Goal: Task Accomplishment & Management: Manage account settings

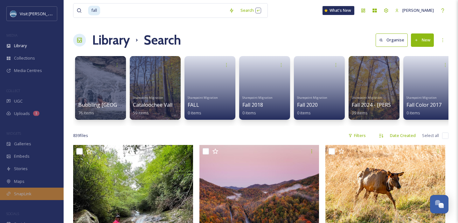
scroll to position [102, 0]
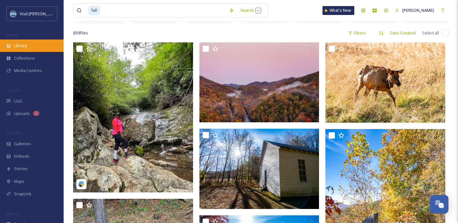
click at [27, 44] on span "Library" at bounding box center [20, 46] width 13 height 6
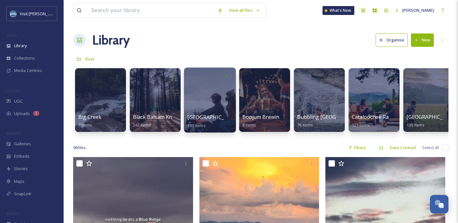
click at [208, 107] on div at bounding box center [210, 99] width 52 height 65
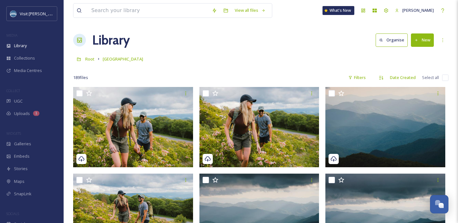
click at [426, 41] on button "New" at bounding box center [422, 39] width 23 height 13
click at [411, 56] on span "File Upload" at bounding box center [419, 55] width 21 height 6
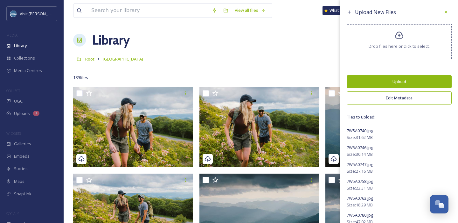
click at [391, 78] on button "Upload" at bounding box center [399, 81] width 105 height 13
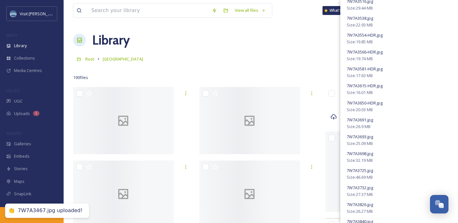
scroll to position [841, 0]
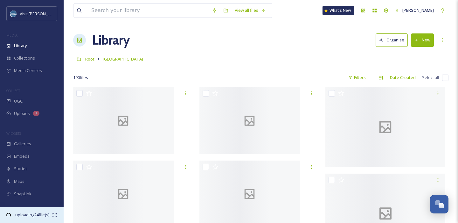
click at [43, 218] on span "02:36 remaining" at bounding box center [32, 221] width 40 height 6
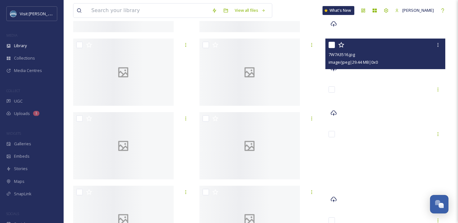
scroll to position [0, 0]
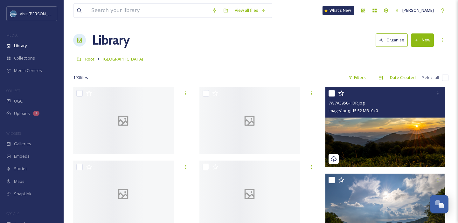
click at [402, 122] on img at bounding box center [385, 127] width 120 height 80
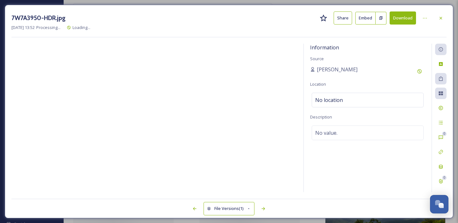
click at [405, 18] on button "Download" at bounding box center [403, 17] width 26 height 13
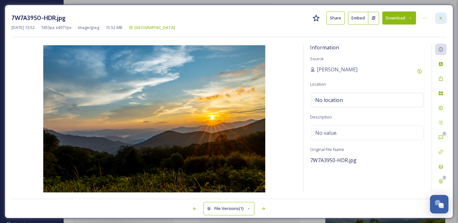
click at [442, 16] on icon at bounding box center [440, 18] width 5 height 5
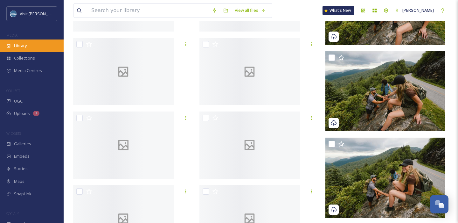
scroll to position [1318, 0]
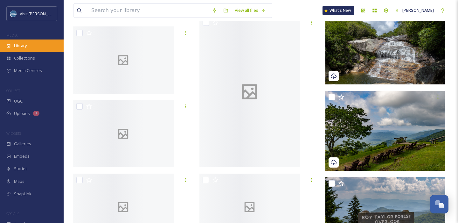
click at [28, 45] on div "Library" at bounding box center [32, 45] width 64 height 12
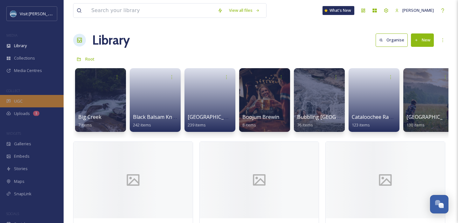
click at [22, 101] on span "UGC" at bounding box center [18, 101] width 9 height 6
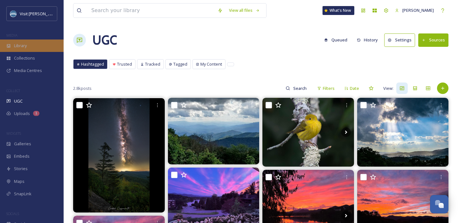
click at [31, 43] on div "Library" at bounding box center [32, 45] width 64 height 12
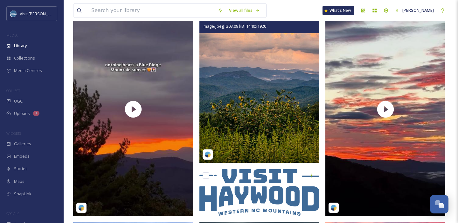
scroll to position [169, 0]
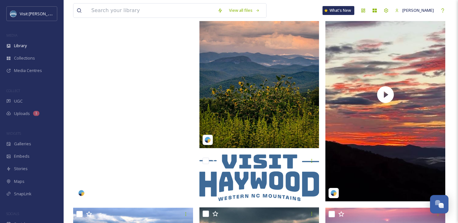
click at [167, 68] on video "earthlingshay-18018842450565183.mp4" at bounding box center [133, 94] width 120 height 213
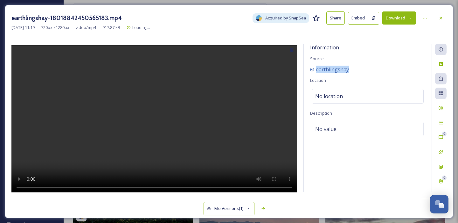
drag, startPoint x: 354, startPoint y: 70, endPoint x: 316, endPoint y: 70, distance: 37.5
click at [316, 70] on div "earthlingshay" at bounding box center [367, 70] width 115 height 8
copy span "earthlingshay"
click at [402, 19] on button "Download" at bounding box center [399, 17] width 34 height 13
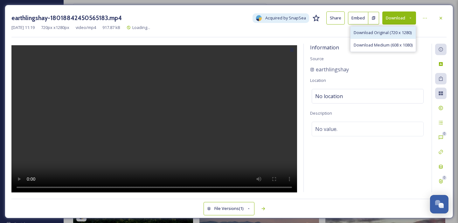
click at [387, 36] on div "Download Original (720 x 1280)" at bounding box center [382, 32] width 65 height 12
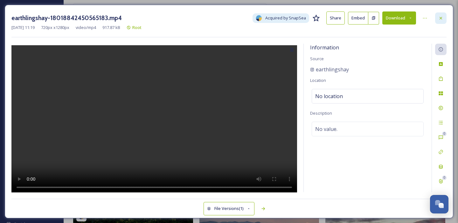
click at [439, 21] on div at bounding box center [440, 17] width 11 height 11
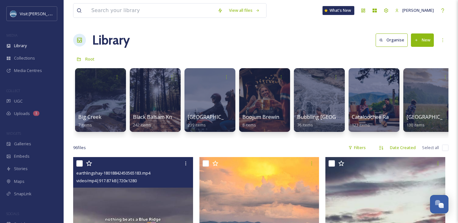
click at [426, 43] on button "New" at bounding box center [422, 39] width 23 height 13
click at [414, 79] on span "Folder" at bounding box center [415, 80] width 12 height 6
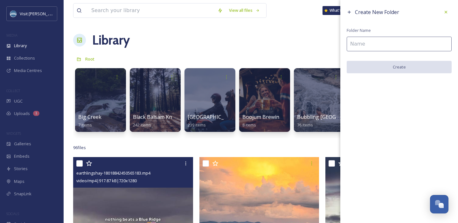
click at [360, 42] on input at bounding box center [399, 44] width 105 height 15
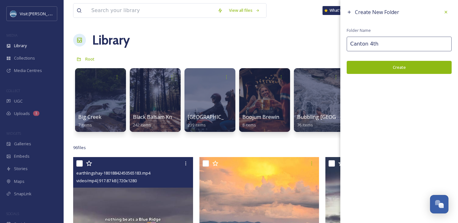
type input "Canton 4th"
click at [414, 70] on button "Create" at bounding box center [399, 67] width 105 height 13
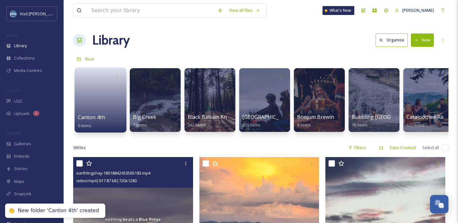
click at [105, 94] on link at bounding box center [100, 97] width 45 height 31
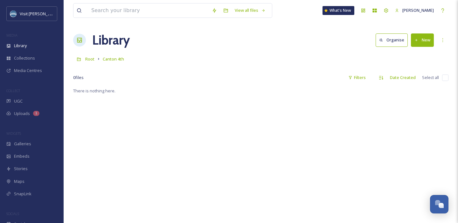
click at [421, 45] on button "New" at bounding box center [422, 39] width 23 height 13
click at [423, 55] on span "File Upload" at bounding box center [419, 55] width 21 height 6
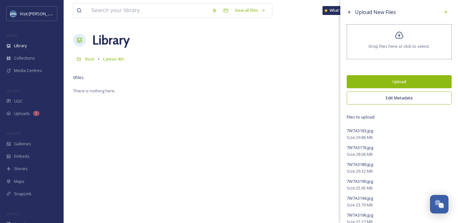
click at [394, 85] on button "Upload" at bounding box center [399, 81] width 105 height 13
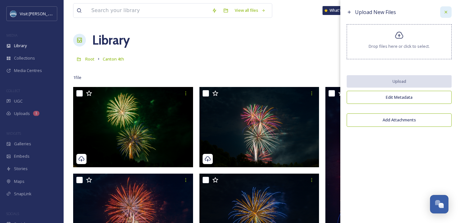
click at [443, 15] on div at bounding box center [445, 11] width 11 height 11
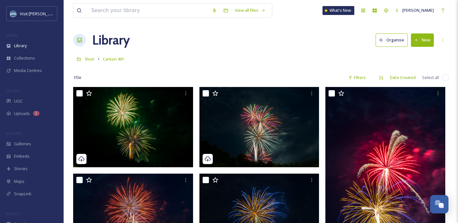
scroll to position [25, 0]
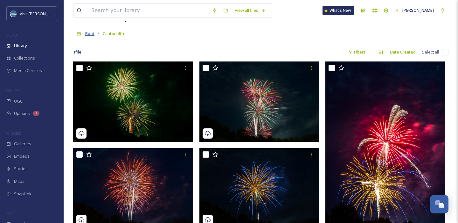
click at [91, 33] on span "Root" at bounding box center [89, 34] width 9 height 6
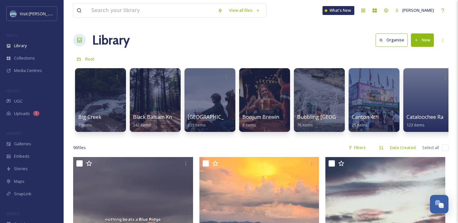
click at [428, 42] on button "New" at bounding box center [422, 39] width 23 height 13
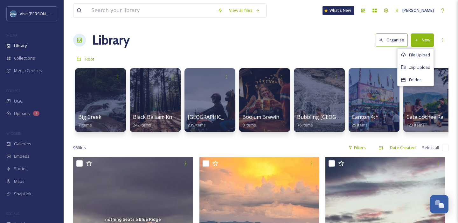
click at [428, 42] on button "New" at bounding box center [422, 39] width 23 height 13
click at [421, 79] on div "Folder" at bounding box center [416, 79] width 36 height 12
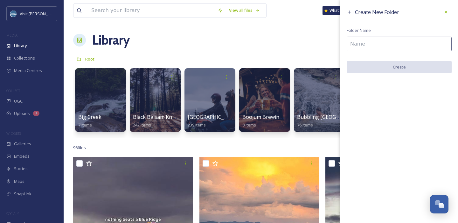
click at [392, 47] on input at bounding box center [399, 44] width 105 height 15
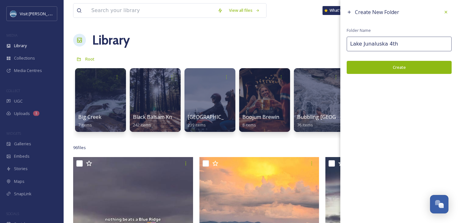
type input "Lake Junaluska 4th"
click at [407, 67] on button "Create" at bounding box center [399, 67] width 105 height 13
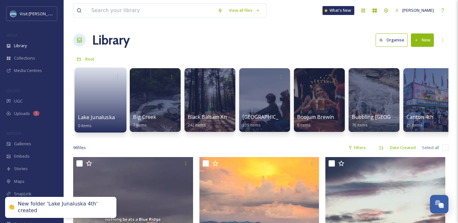
click at [107, 95] on link at bounding box center [100, 97] width 45 height 31
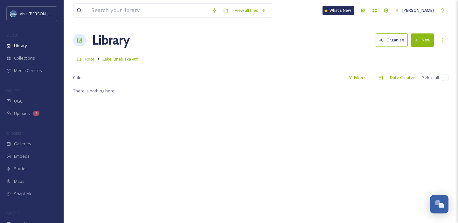
click at [425, 44] on button "New" at bounding box center [422, 39] width 23 height 13
click at [414, 56] on span "File Upload" at bounding box center [419, 55] width 21 height 6
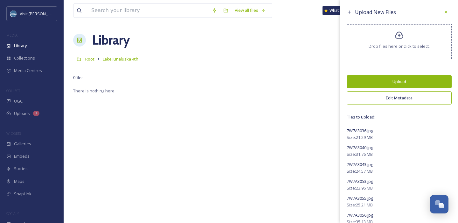
click at [373, 83] on button "Upload" at bounding box center [399, 81] width 105 height 13
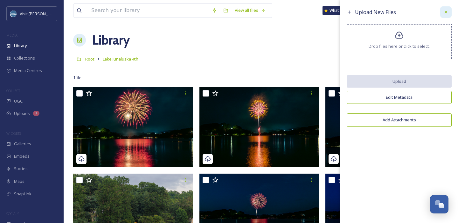
click at [444, 9] on div at bounding box center [445, 11] width 11 height 11
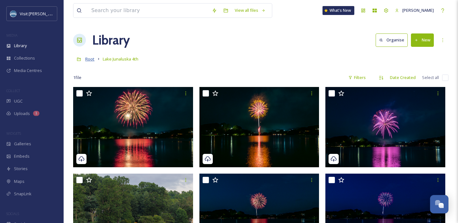
click at [88, 60] on span "Root" at bounding box center [89, 59] width 9 height 6
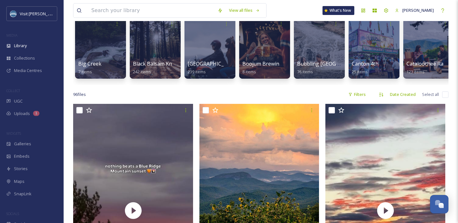
scroll to position [54, 0]
